Goal: Find specific page/section: Find specific page/section

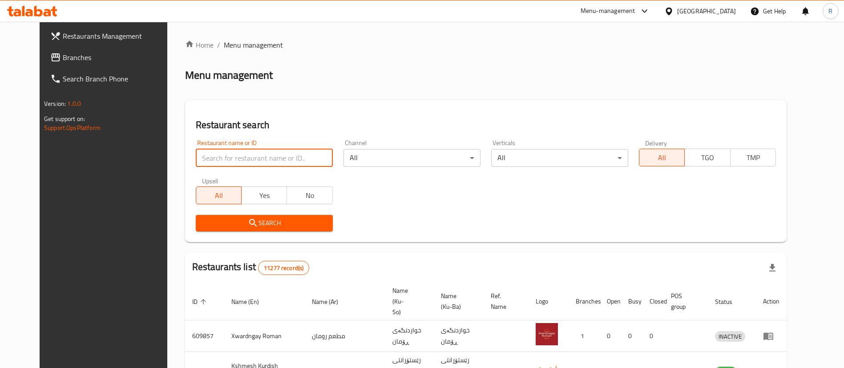
click at [249, 157] on input "search" at bounding box center [264, 158] width 137 height 18
type input "glass h"
click button "Search" at bounding box center [264, 223] width 137 height 16
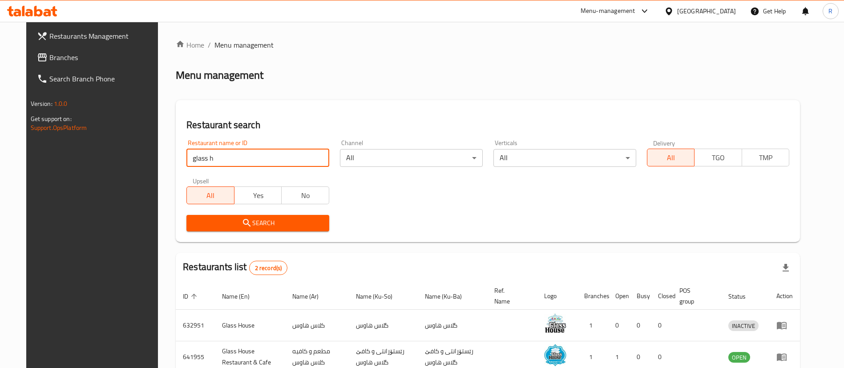
scroll to position [53, 0]
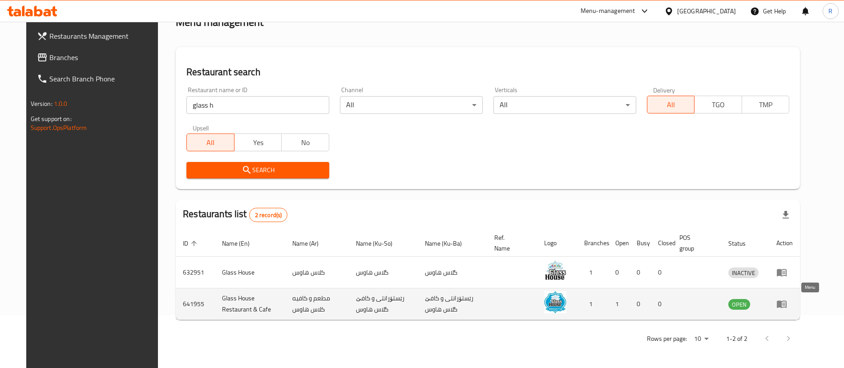
click at [785, 304] on icon "enhanced table" at bounding box center [783, 304] width 3 height 4
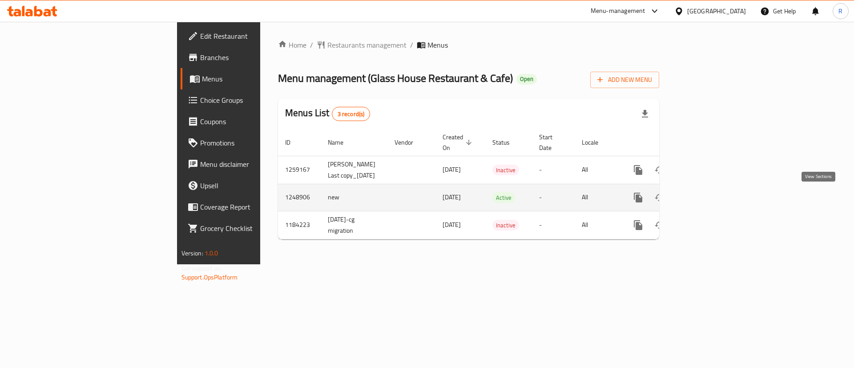
click at [707, 199] on icon "enhanced table" at bounding box center [702, 197] width 11 height 11
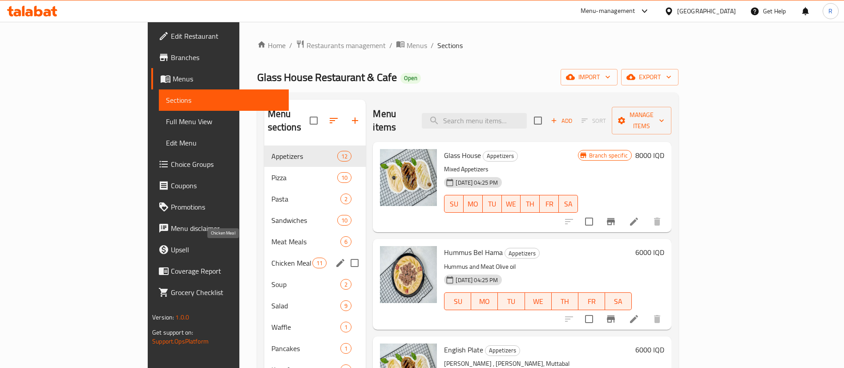
click at [271, 257] on span "Chicken Meal" at bounding box center [291, 262] width 41 height 11
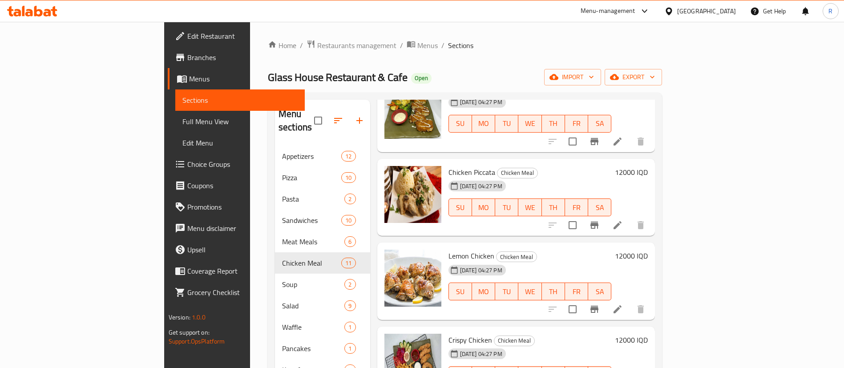
scroll to position [236, 0]
